Goal: Transaction & Acquisition: Purchase product/service

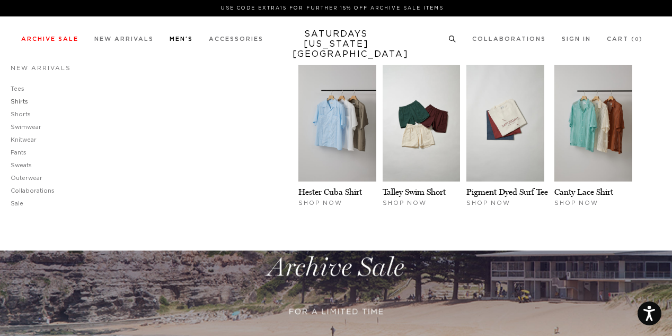
click at [22, 101] on link "Shirts" at bounding box center [19, 102] width 17 height 6
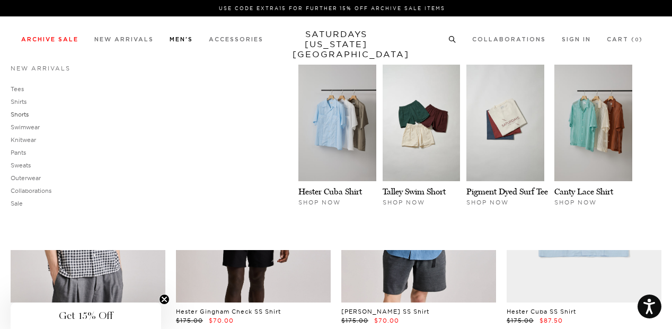
click at [23, 116] on link "Shorts" at bounding box center [20, 114] width 18 height 7
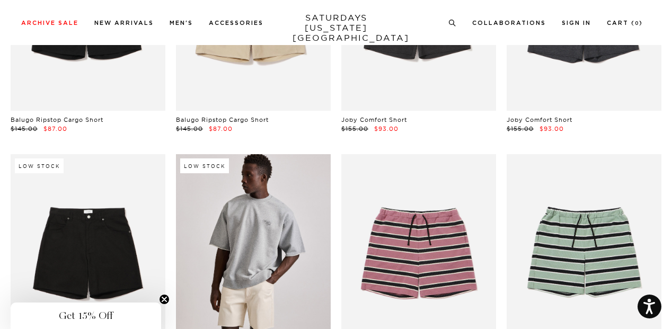
scroll to position [82, 0]
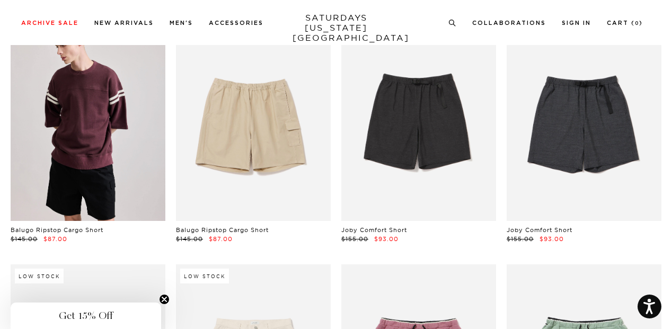
click at [114, 127] on link at bounding box center [88, 124] width 155 height 193
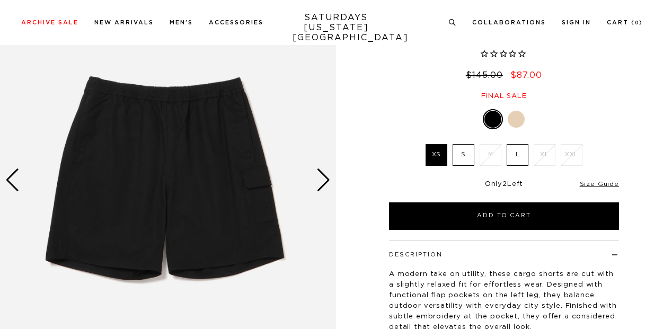
click at [323, 180] on div "Next slide" at bounding box center [323, 180] width 14 height 23
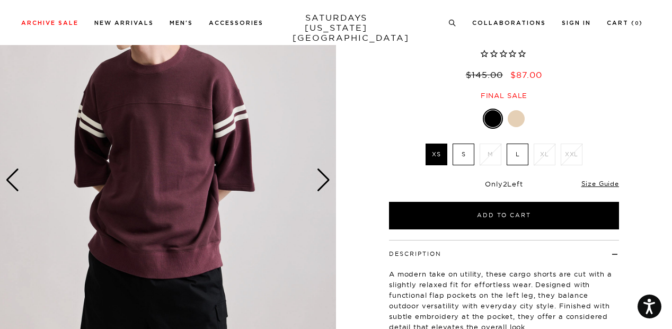
click at [323, 180] on div "Next slide" at bounding box center [323, 180] width 14 height 23
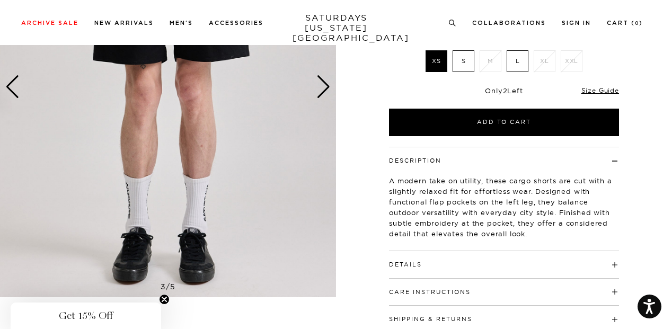
scroll to position [177, 0]
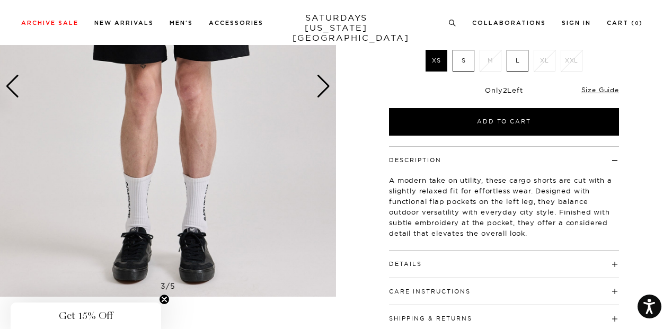
click at [325, 85] on div "Next slide" at bounding box center [323, 86] width 14 height 23
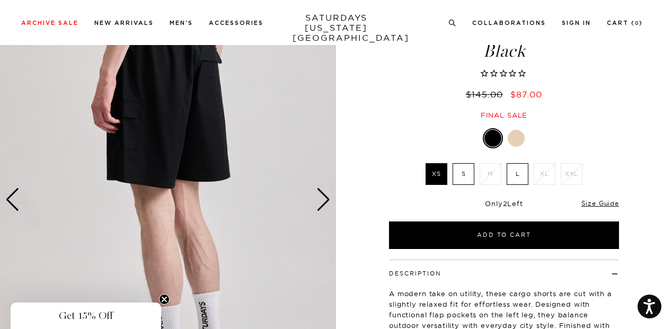
scroll to position [56, 0]
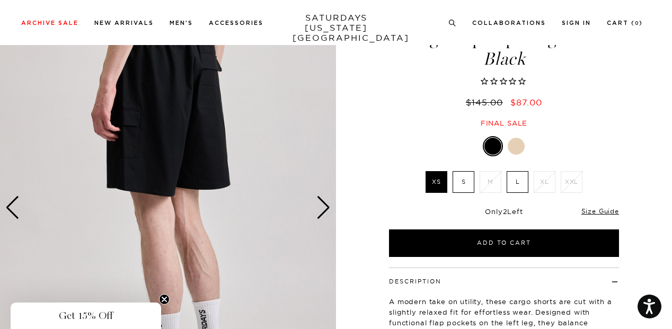
click at [514, 139] on div at bounding box center [516, 146] width 17 height 17
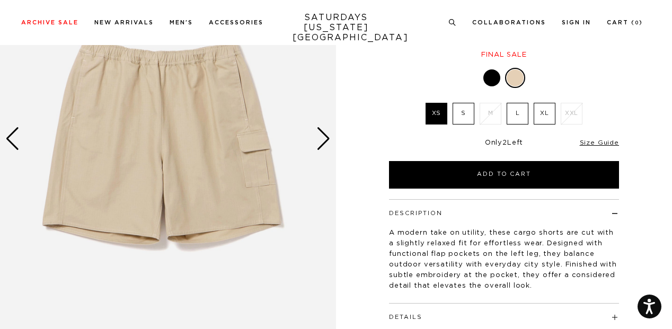
click at [329, 132] on div "Next slide" at bounding box center [323, 138] width 14 height 23
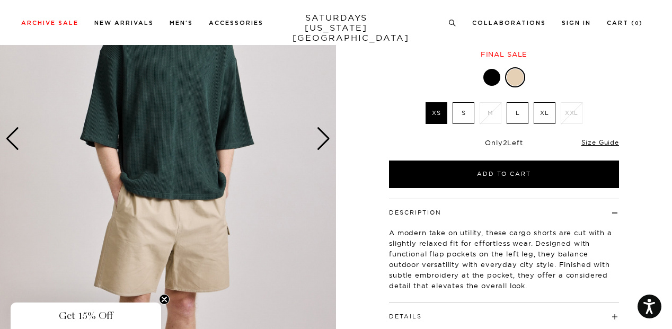
click at [492, 74] on div at bounding box center [491, 77] width 17 height 17
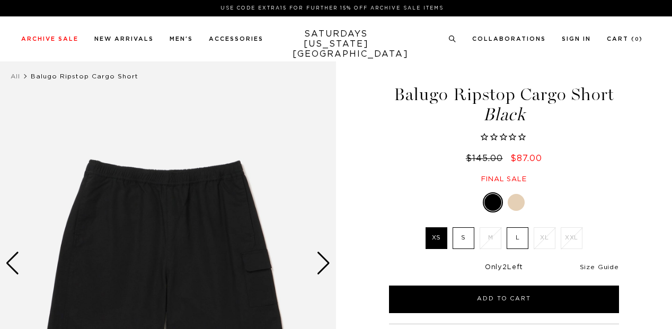
click at [602, 265] on link "Size Guide" at bounding box center [599, 267] width 39 height 6
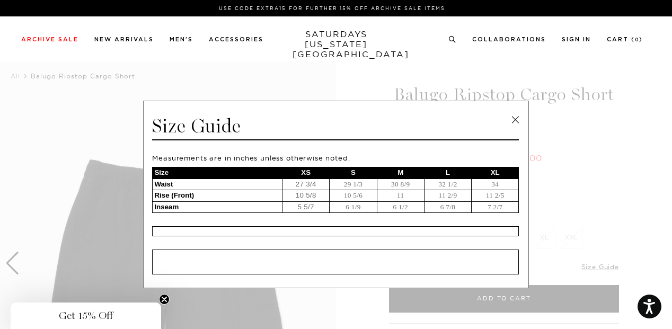
click at [513, 122] on link at bounding box center [515, 120] width 16 height 16
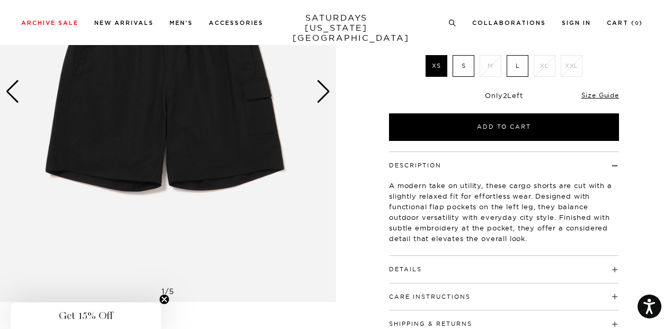
scroll to position [170, 0]
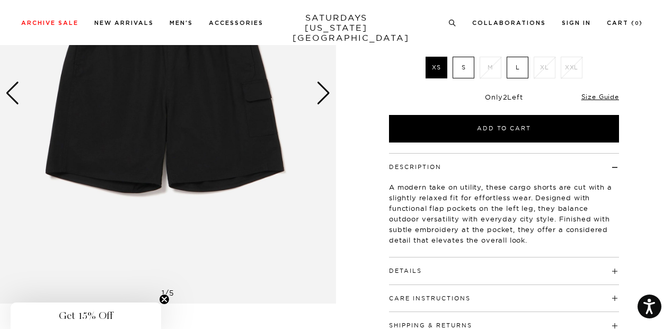
click at [462, 61] on label "S" at bounding box center [464, 68] width 22 height 22
click at [0, 0] on input "S" at bounding box center [0, 0] width 0 height 0
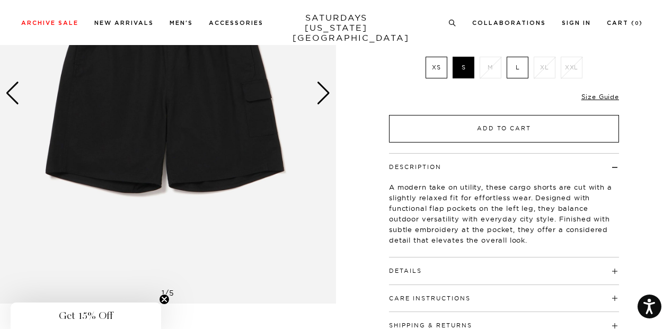
click at [482, 126] on button "Add to Cart" at bounding box center [504, 129] width 230 height 28
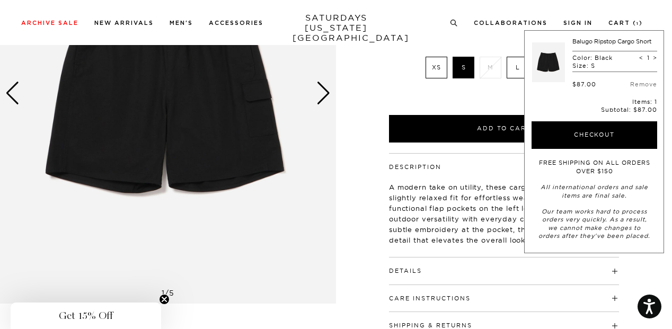
click at [413, 227] on p "A modern take on utility, these cargo shorts are cut with a slightly relaxed fi…" at bounding box center [504, 214] width 230 height 64
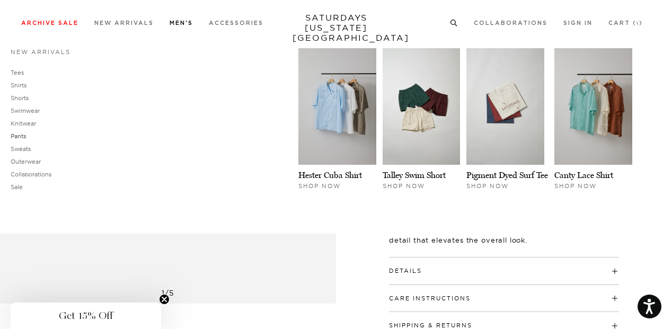
click at [24, 136] on link "Pants" at bounding box center [18, 136] width 15 height 7
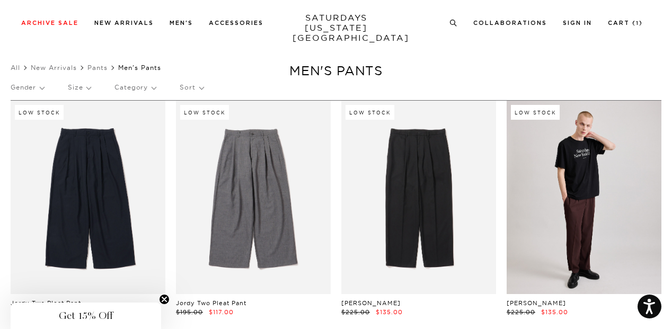
scroll to position [10, 0]
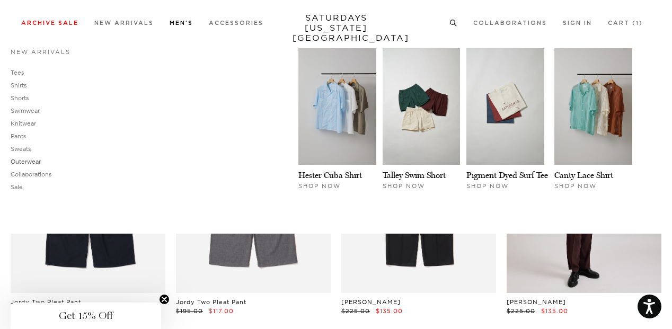
click at [25, 160] on link "Outerwear" at bounding box center [26, 161] width 30 height 7
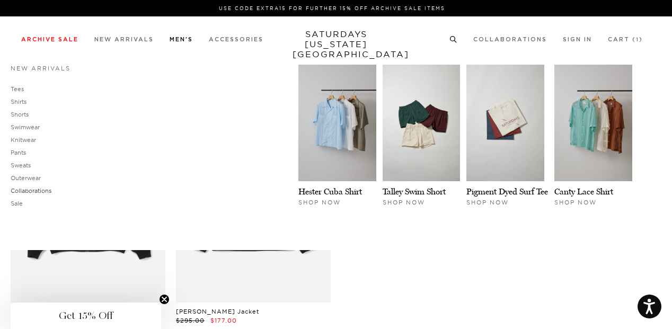
click at [36, 193] on link "Collaborations" at bounding box center [31, 190] width 41 height 7
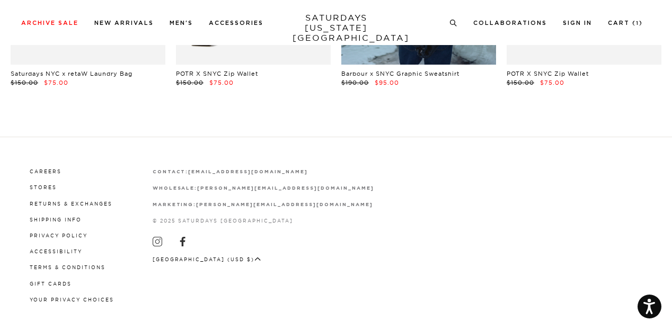
scroll to position [243, 0]
